Goal: Task Accomplishment & Management: Complete application form

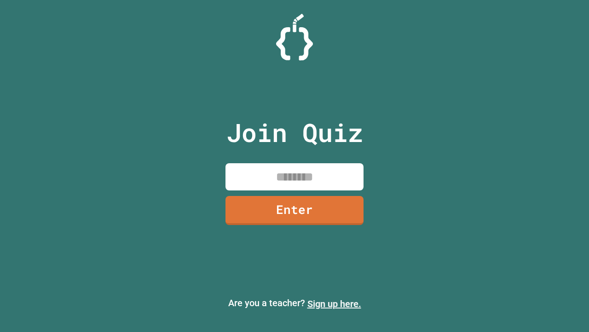
click at [334, 303] on link "Sign up here." at bounding box center [335, 303] width 54 height 11
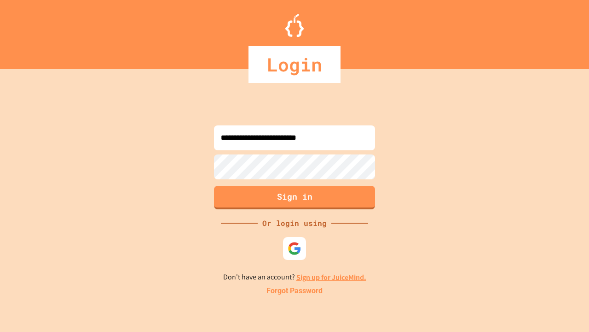
type input "**********"
